Goal: Task Accomplishment & Management: Complete application form

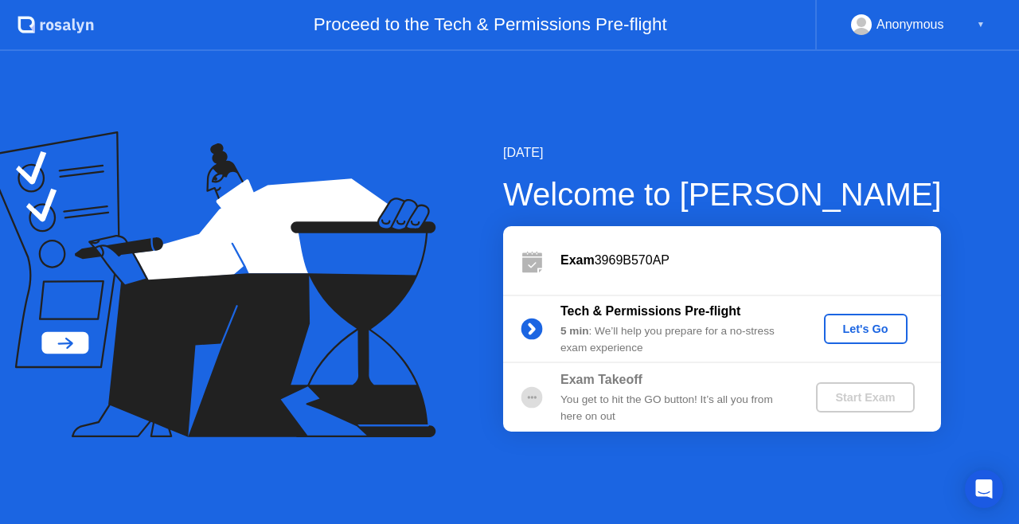
drag, startPoint x: 607, startPoint y: 484, endPoint x: 613, endPoint y: 504, distance: 20.9
click at [607, 484] on div "[DATE] Welcome to [PERSON_NAME] Exam 3969B570AP Tech & Permissions Pre-flight 5…" at bounding box center [509, 287] width 1019 height 473
drag, startPoint x: 486, startPoint y: 155, endPoint x: 492, endPoint y: 169, distance: 15.0
click at [492, 169] on div "[DATE] Welcome to [PERSON_NAME] Exam 3969B570AP Tech & Permissions Pre-flight 5…" at bounding box center [509, 287] width 1019 height 473
click at [840, 330] on div "Let's Go" at bounding box center [865, 328] width 71 height 13
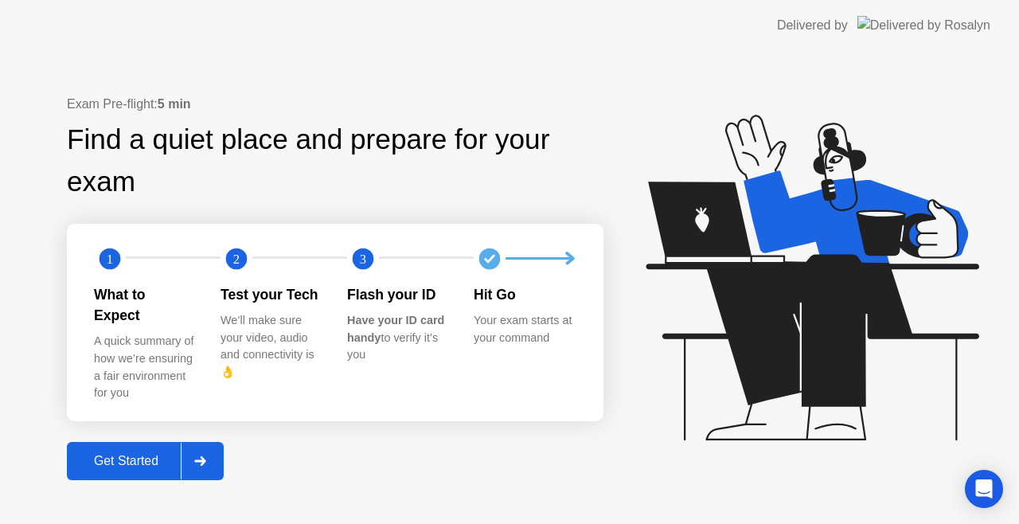
click at [145, 454] on div "Get Started" at bounding box center [126, 461] width 109 height 14
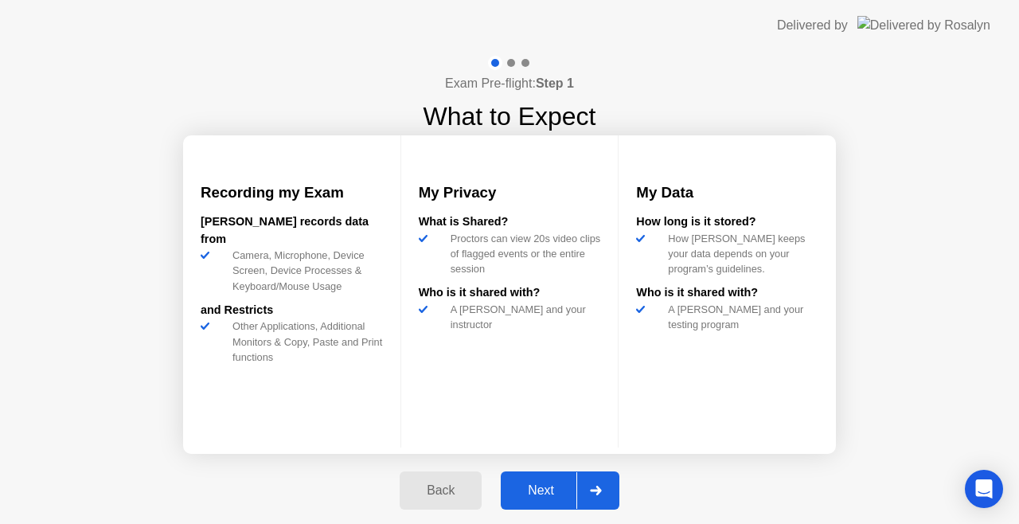
click at [562, 490] on div "Next" at bounding box center [540, 490] width 71 height 14
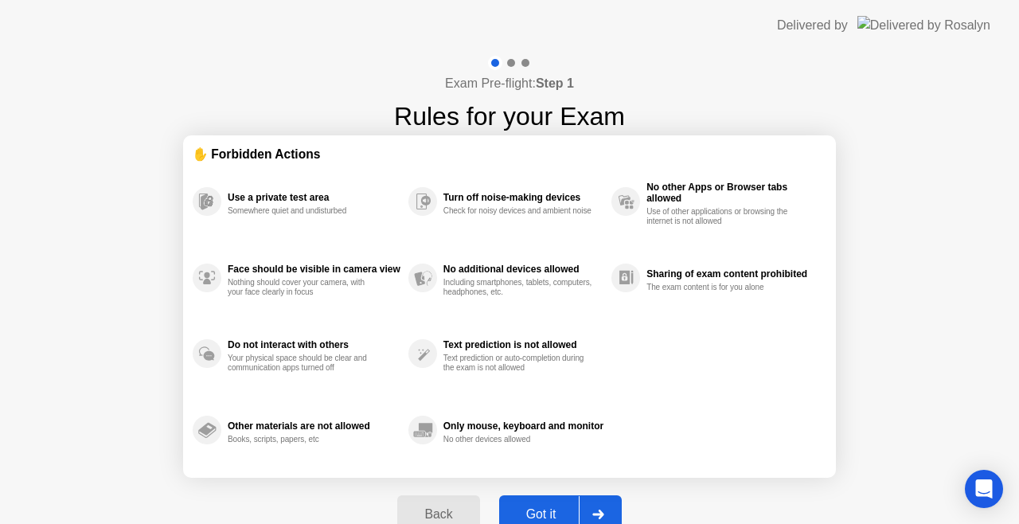
click at [554, 517] on div "Got it" at bounding box center [541, 514] width 75 height 14
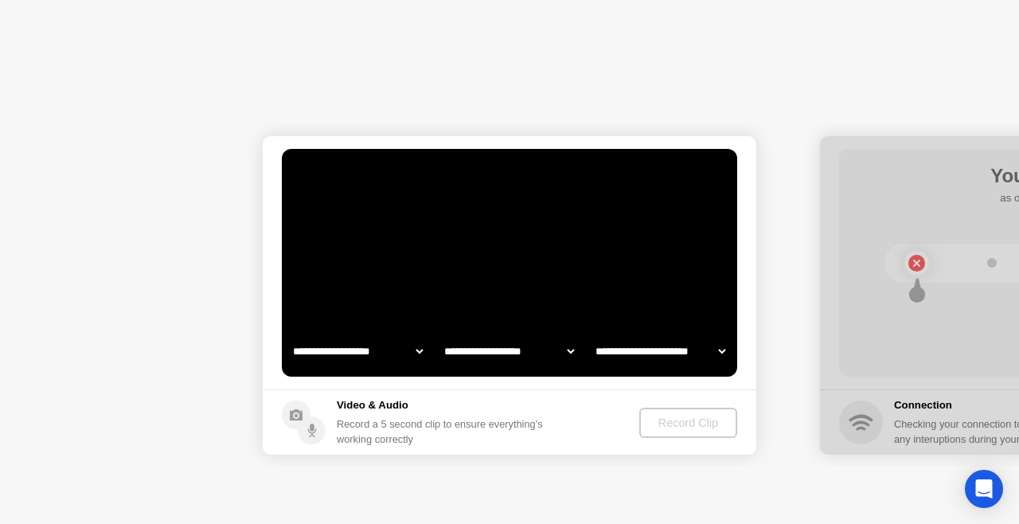
select select "**********"
select select "*******"
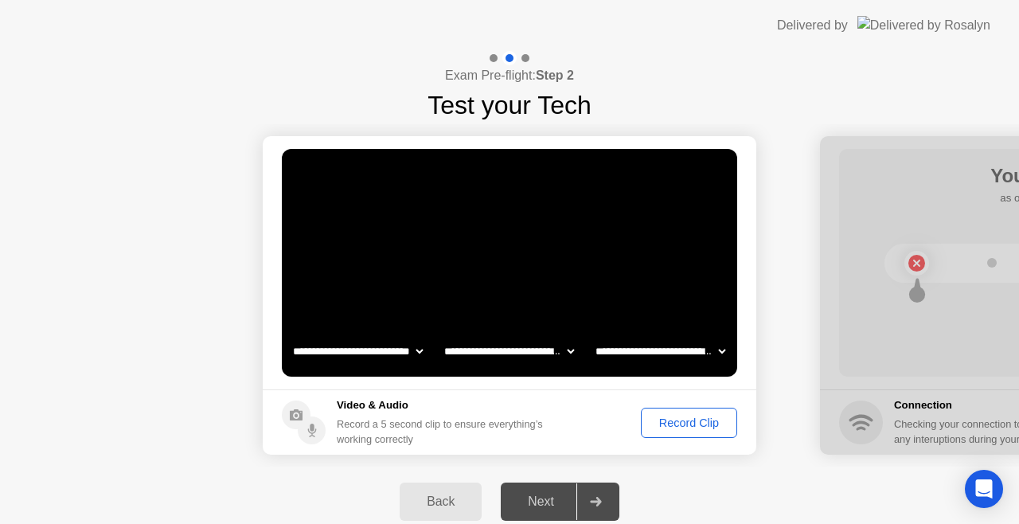
click at [675, 423] on div "Record Clip" at bounding box center [688, 422] width 85 height 13
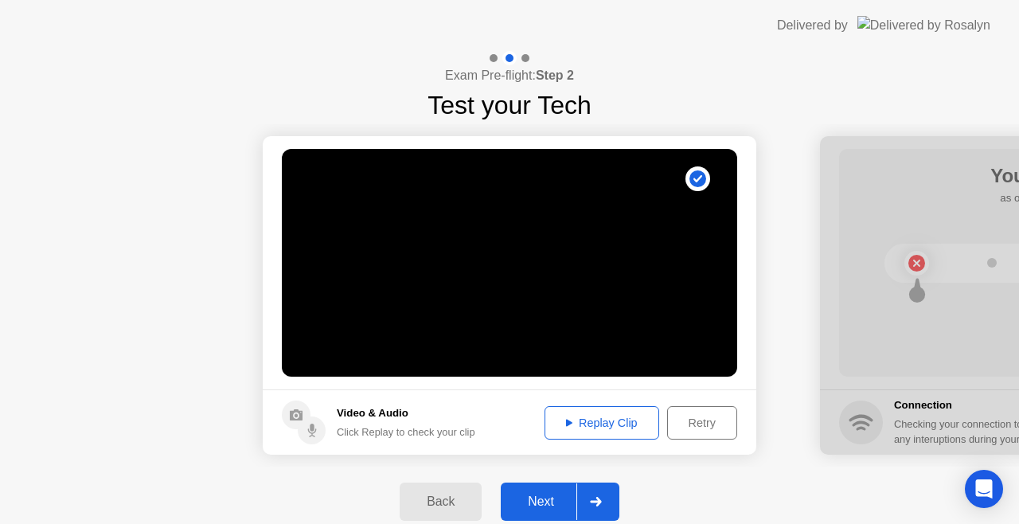
click at [590, 428] on div "Replay Clip" at bounding box center [601, 422] width 103 height 13
click at [557, 503] on div "Next" at bounding box center [540, 501] width 71 height 14
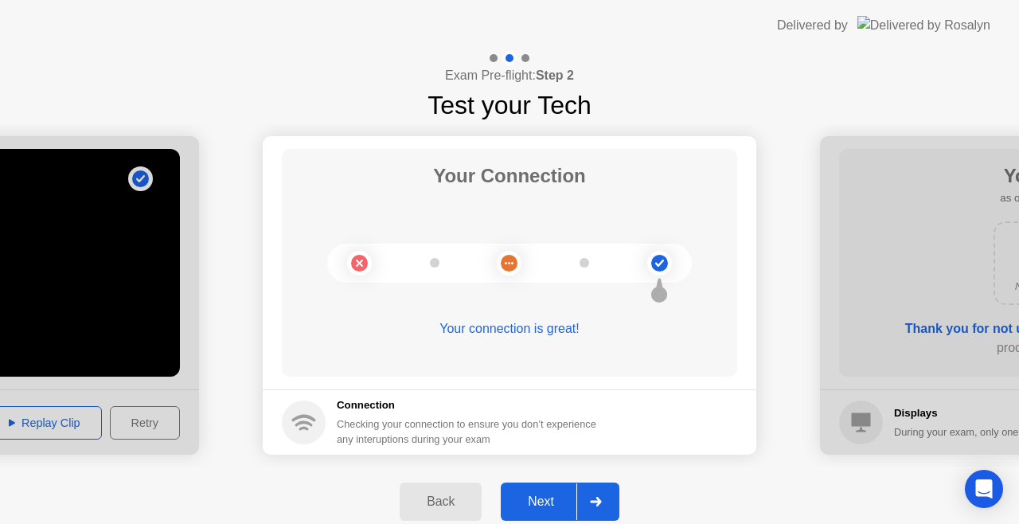
click at [564, 505] on div "Next" at bounding box center [540, 501] width 71 height 14
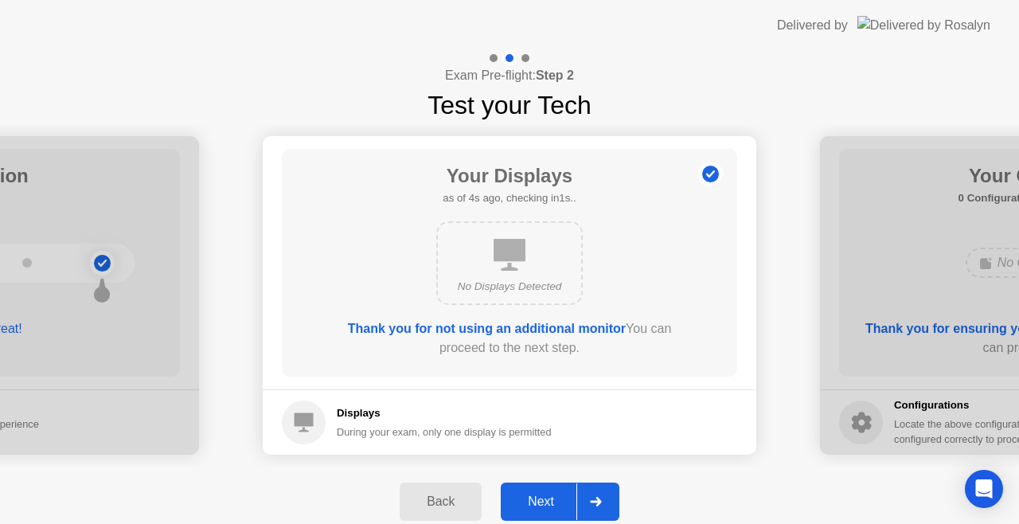
click at [645, 343] on div "Thank you for not using an additional monitor You can proceed to the next step." at bounding box center [509, 338] width 365 height 38
click at [562, 498] on div "Next" at bounding box center [540, 501] width 71 height 14
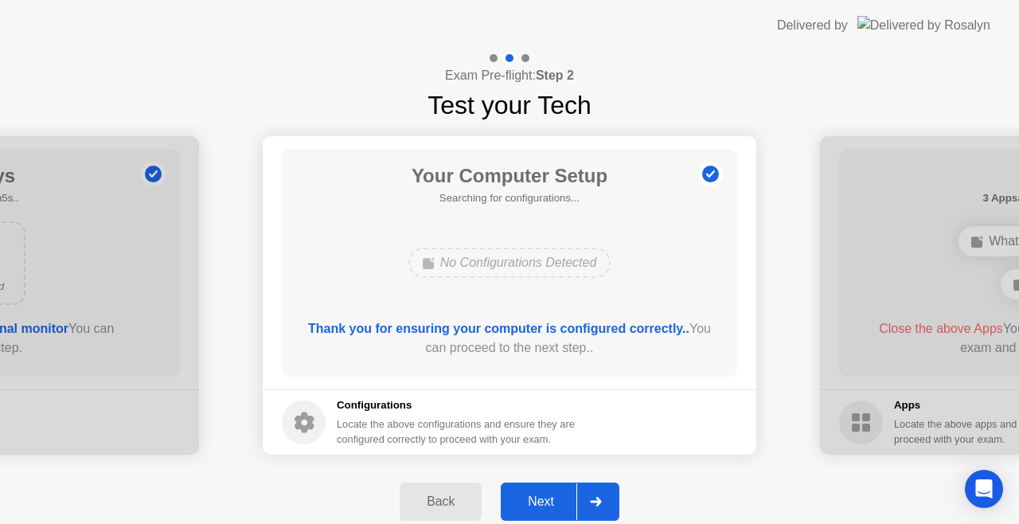
click at [548, 505] on div "Next" at bounding box center [540, 501] width 71 height 14
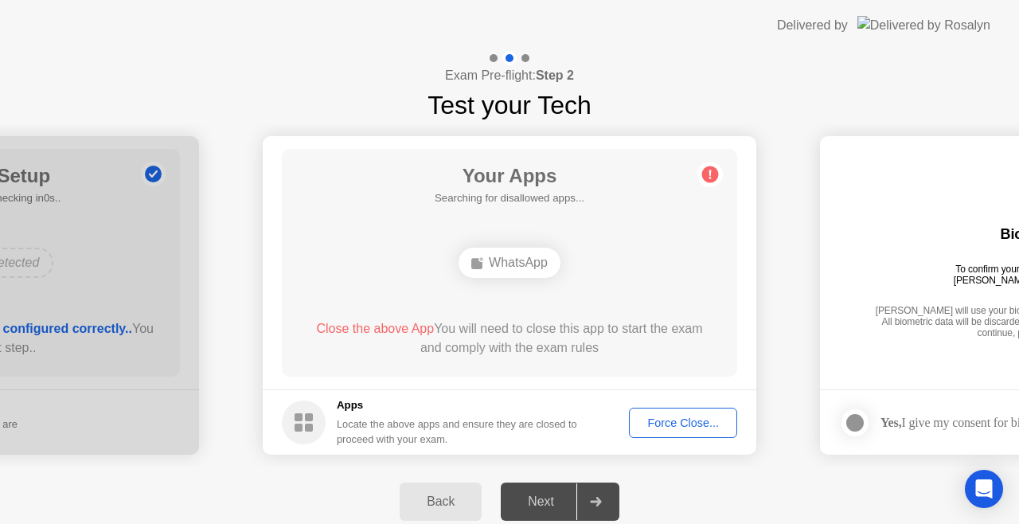
click at [664, 427] on div "Force Close..." at bounding box center [682, 422] width 97 height 13
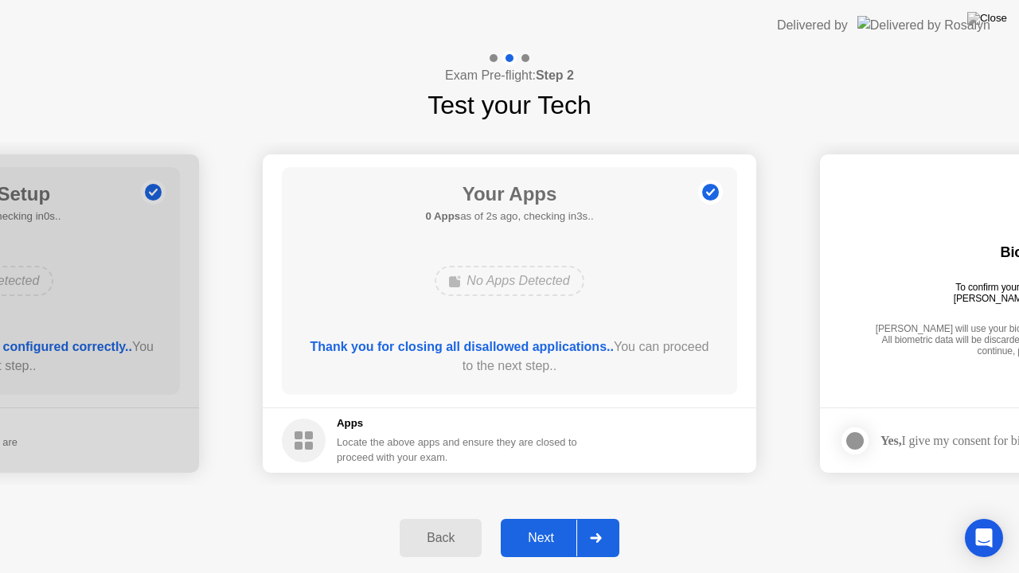
click at [594, 523] on div at bounding box center [595, 538] width 38 height 37
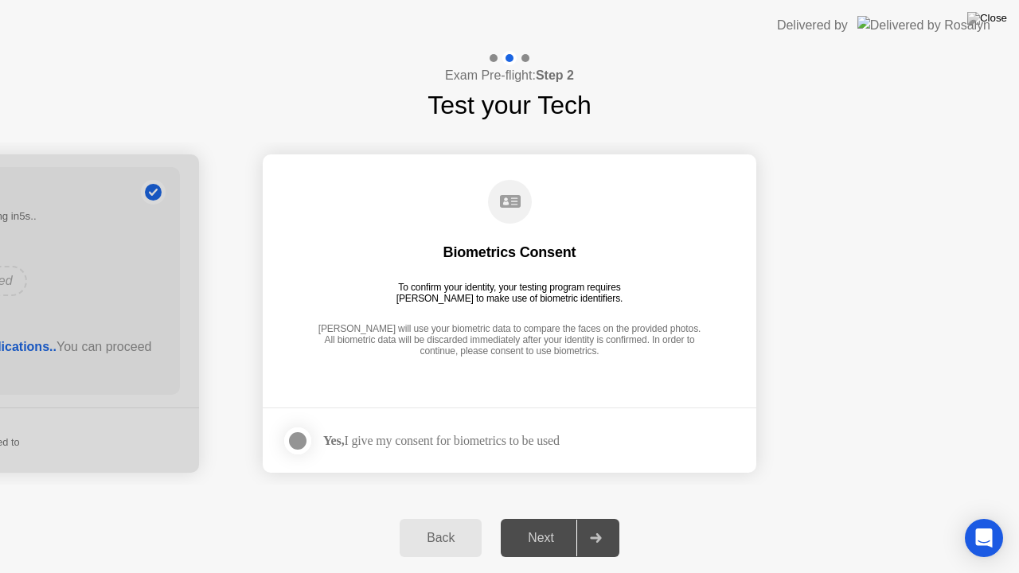
click at [294, 449] on div at bounding box center [297, 440] width 19 height 19
click at [567, 523] on div "Next" at bounding box center [540, 538] width 71 height 14
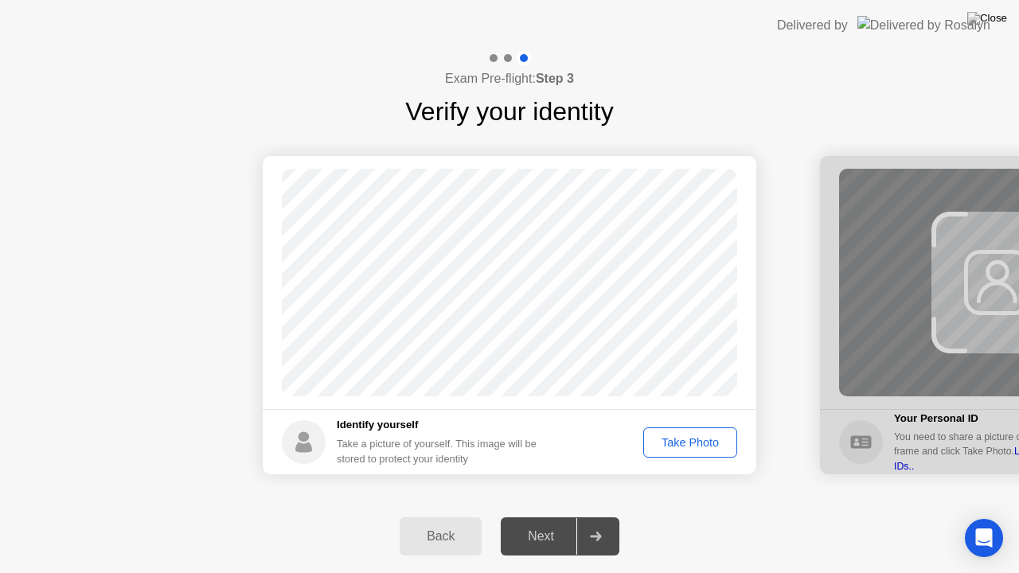
click at [691, 444] on div "Take Photo" at bounding box center [690, 442] width 83 height 13
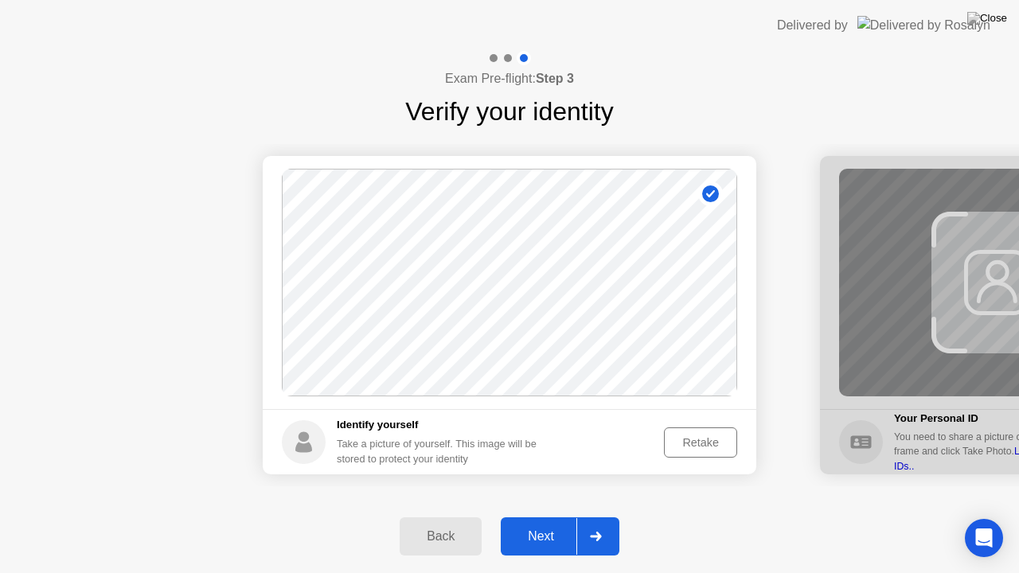
click at [554, 523] on div "Next" at bounding box center [540, 536] width 71 height 14
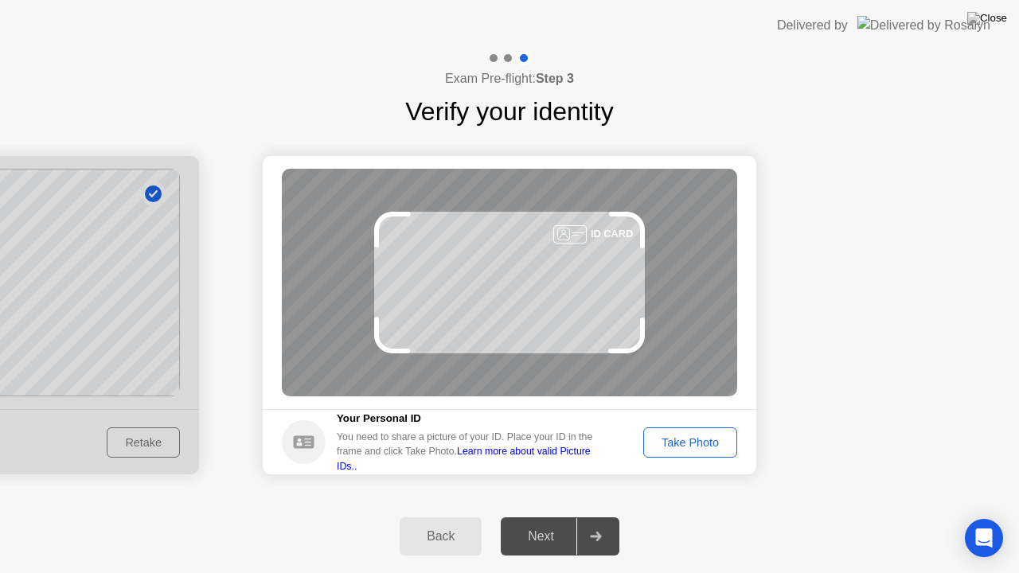
click at [714, 438] on div "Take Photo" at bounding box center [690, 442] width 83 height 13
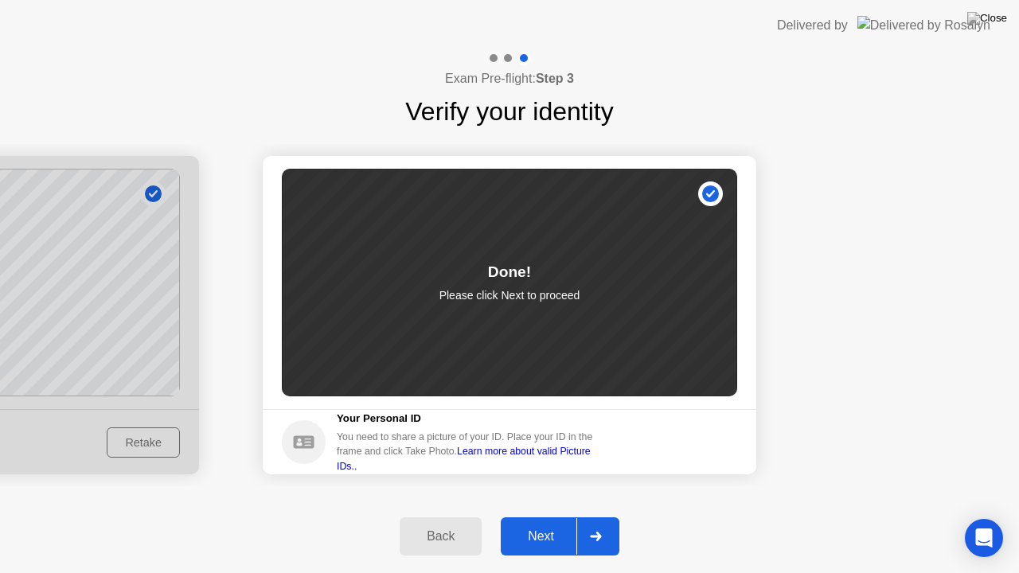
click at [597, 523] on icon at bounding box center [595, 537] width 11 height 10
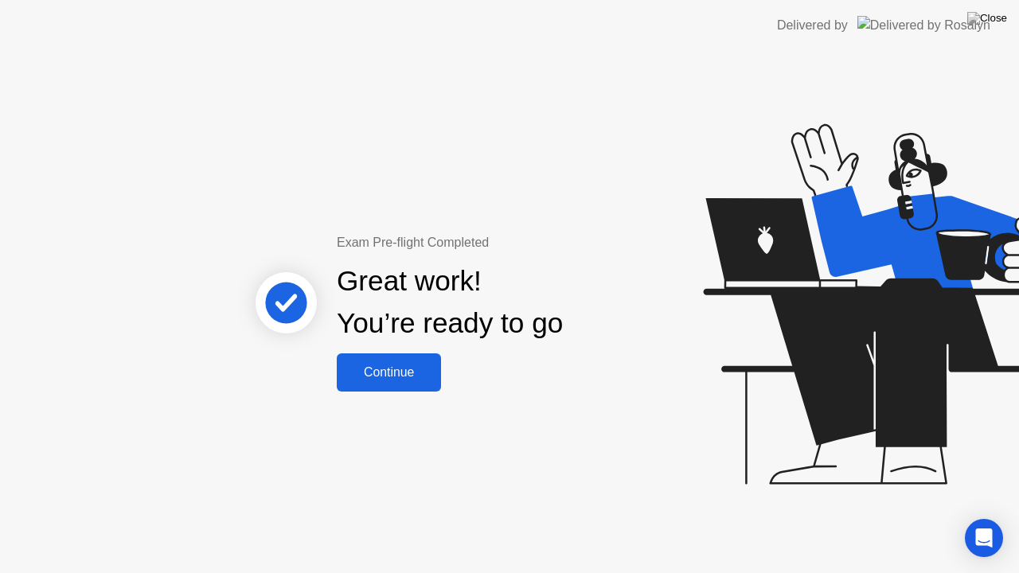
click at [390, 369] on div "Continue" at bounding box center [389, 372] width 95 height 14
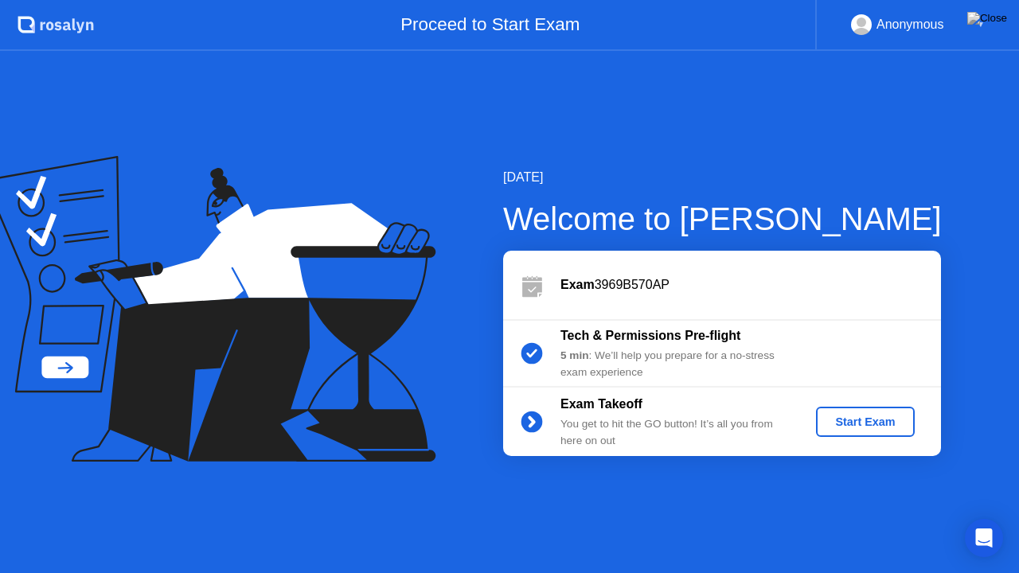
click at [864, 421] on div "Start Exam" at bounding box center [864, 422] width 85 height 13
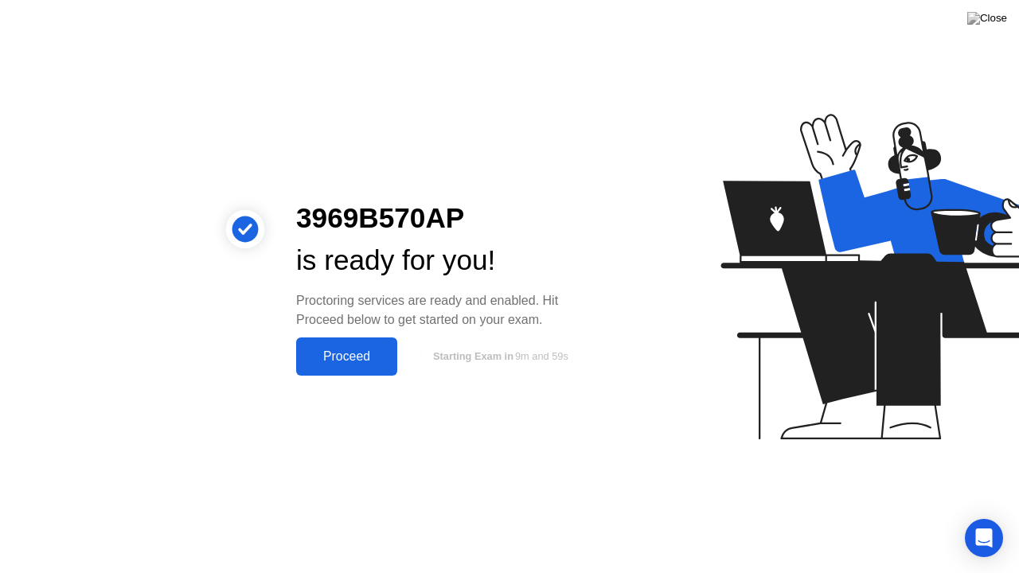
click at [352, 357] on div "Proceed" at bounding box center [347, 356] width 92 height 14
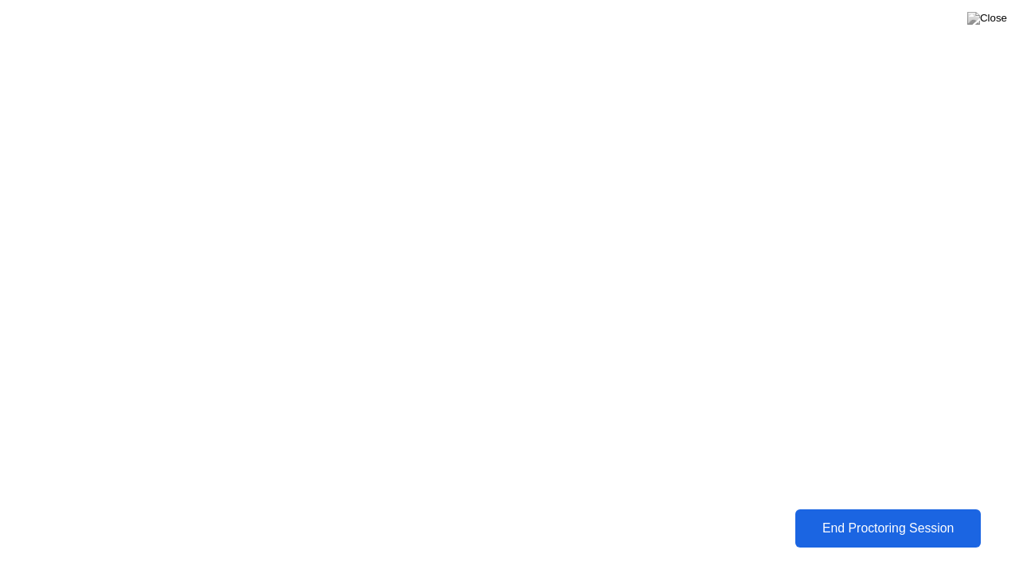
click at [875, 523] on div "End Proctoring Session" at bounding box center [888, 528] width 182 height 15
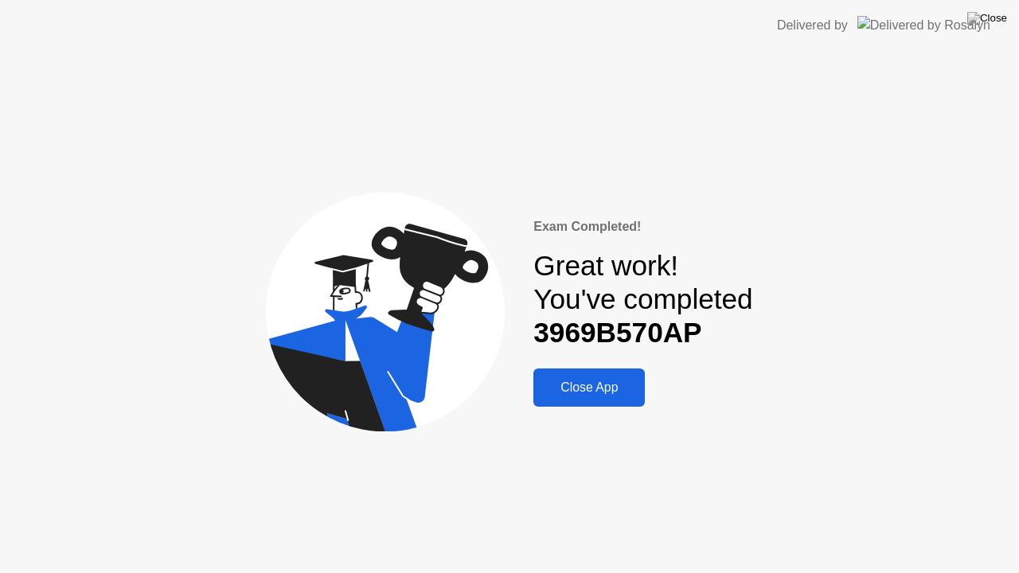
click at [614, 388] on div "Close App" at bounding box center [589, 388] width 102 height 14
